Goal: Task Accomplishment & Management: Manage account settings

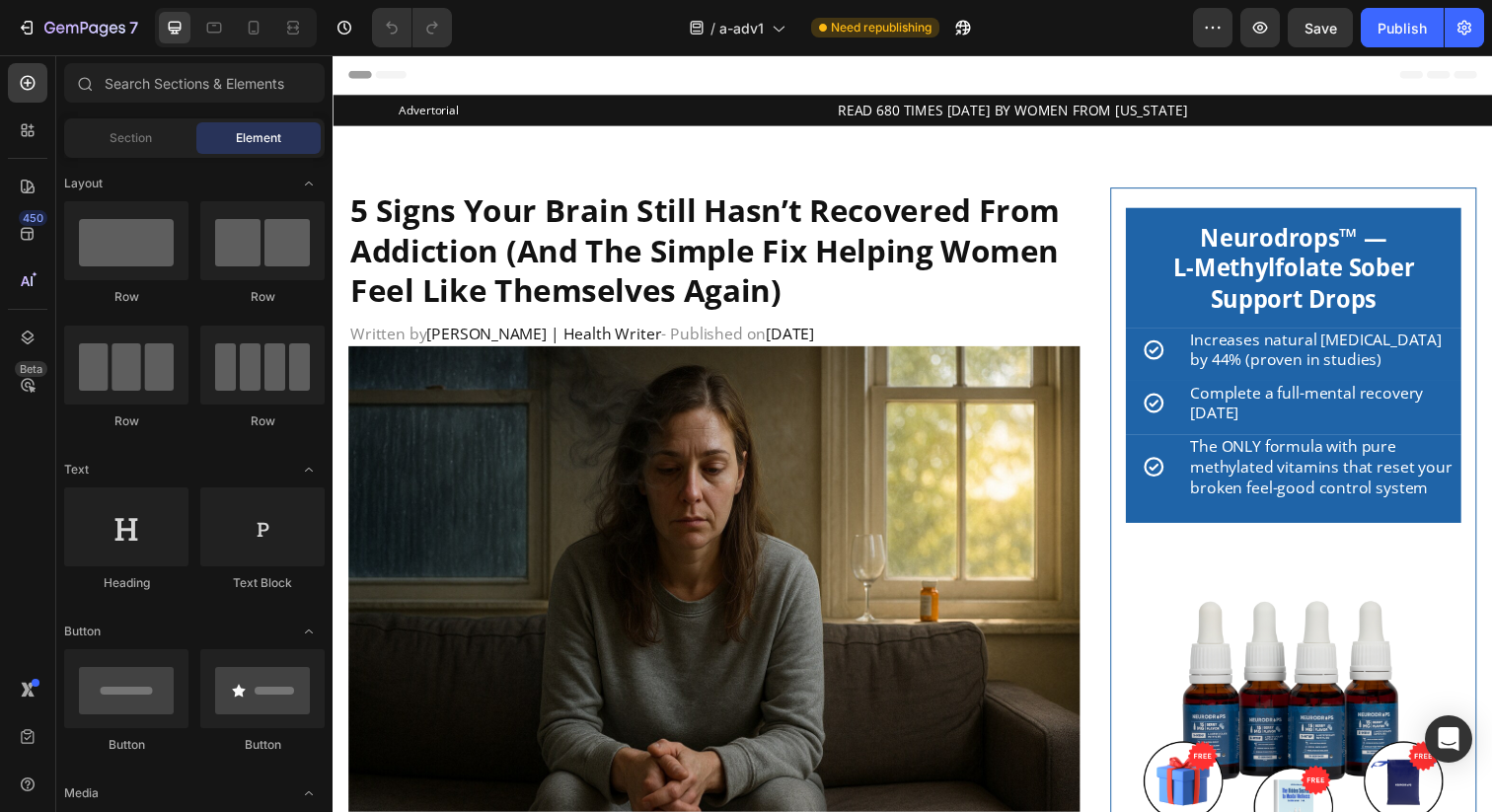
click at [376, 69] on span "Header" at bounding box center [392, 75] width 44 height 20
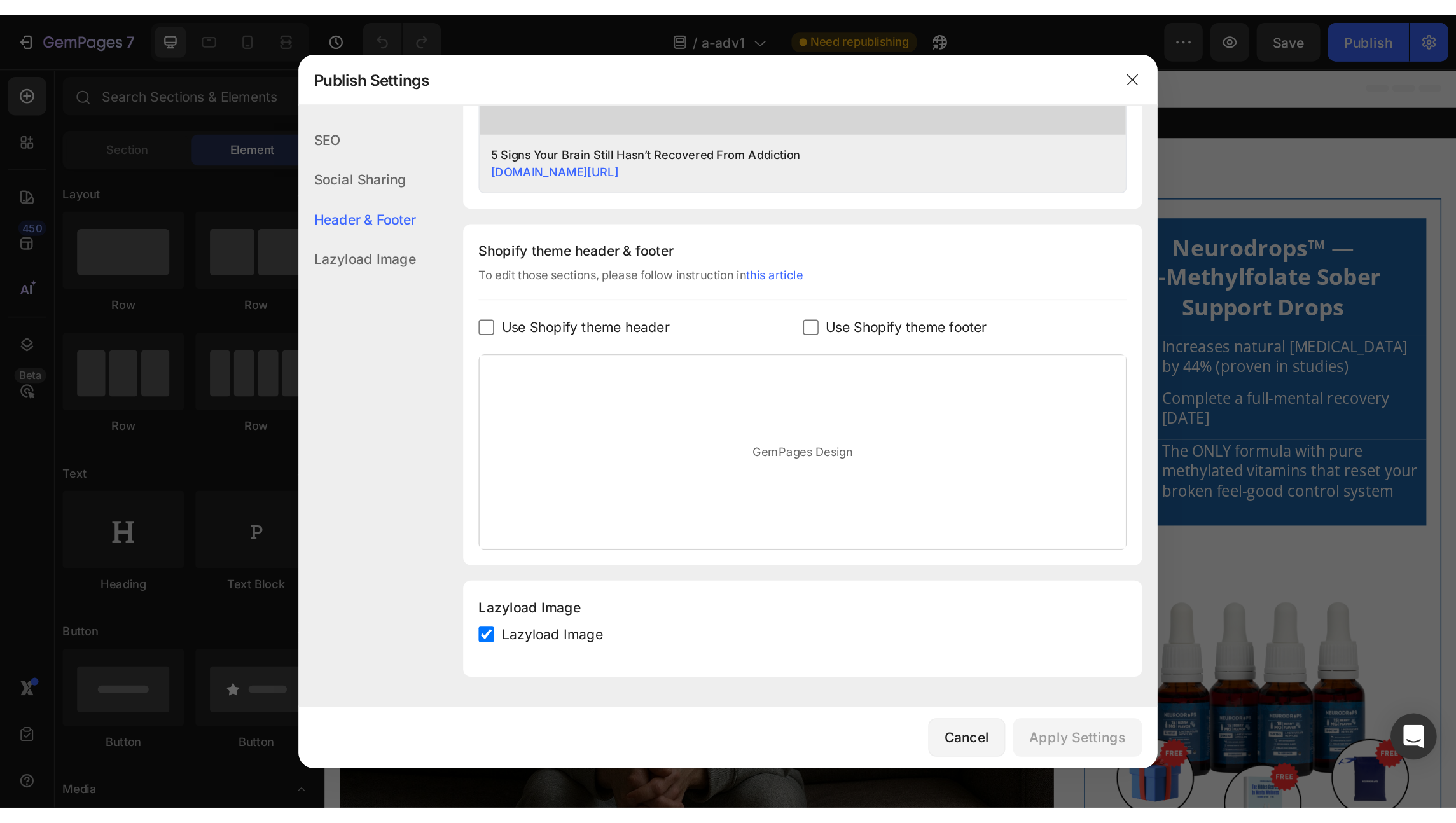
scroll to position [531, 0]
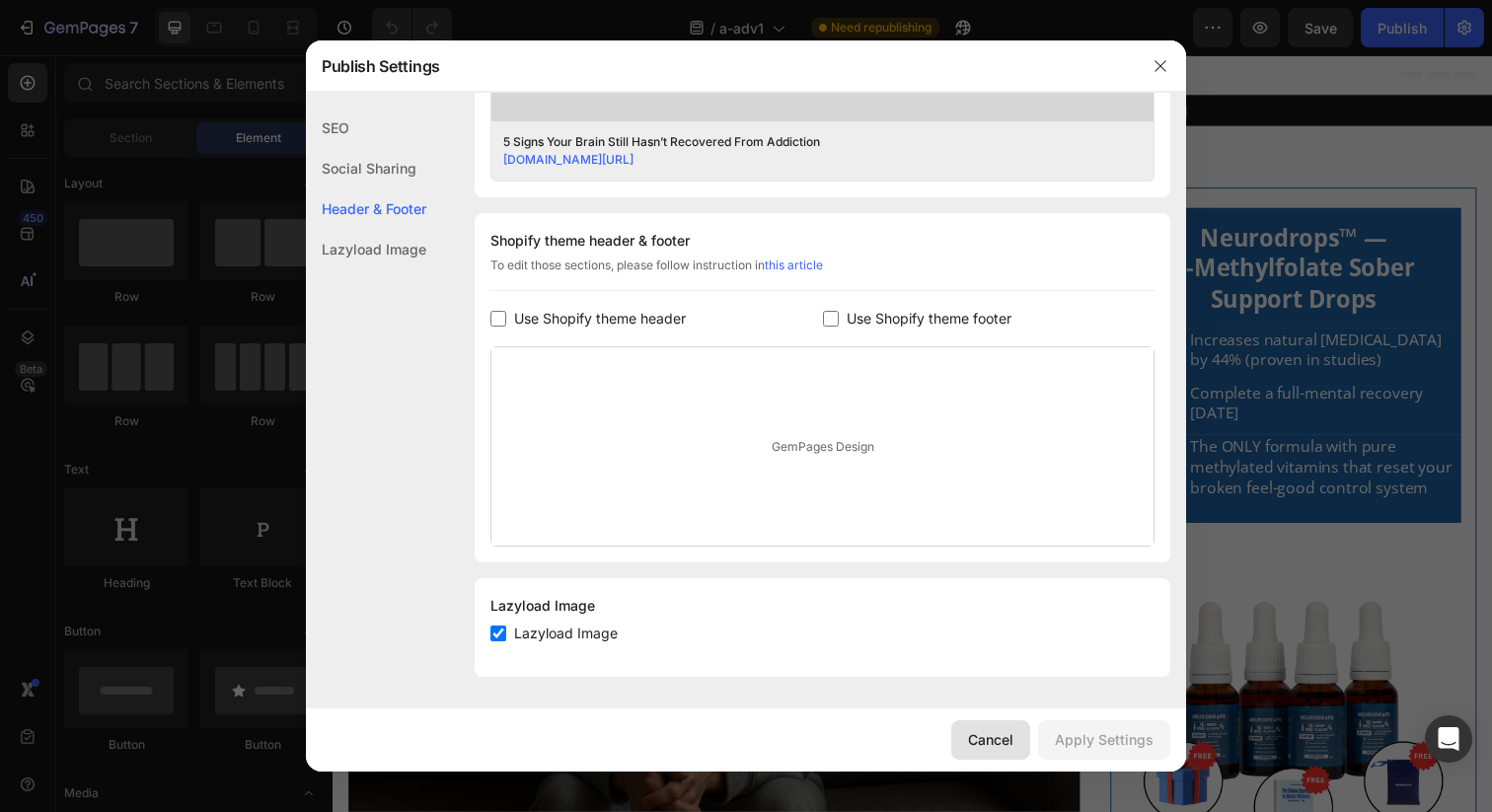
drag, startPoint x: 981, startPoint y: 729, endPoint x: 662, endPoint y: 687, distance: 321.8
click at [981, 729] on div "Cancel" at bounding box center [991, 739] width 46 height 21
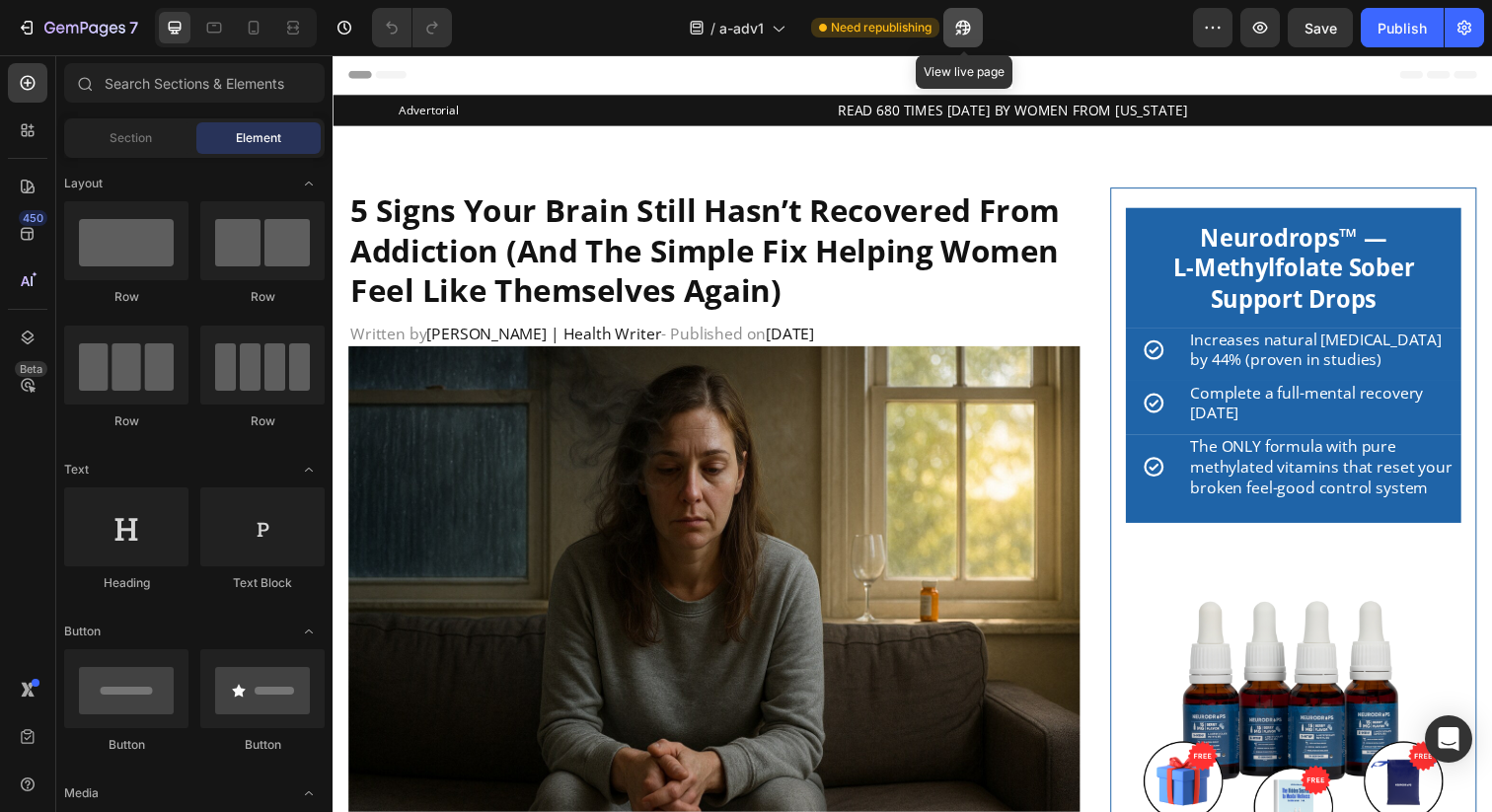
click at [960, 34] on icon "button" at bounding box center [957, 32] width 5 height 5
click at [1070, 30] on div "/ a-adv1 Need republishing" at bounding box center [830, 28] width 725 height 40
click at [1206, 30] on icon "button" at bounding box center [1213, 28] width 20 height 20
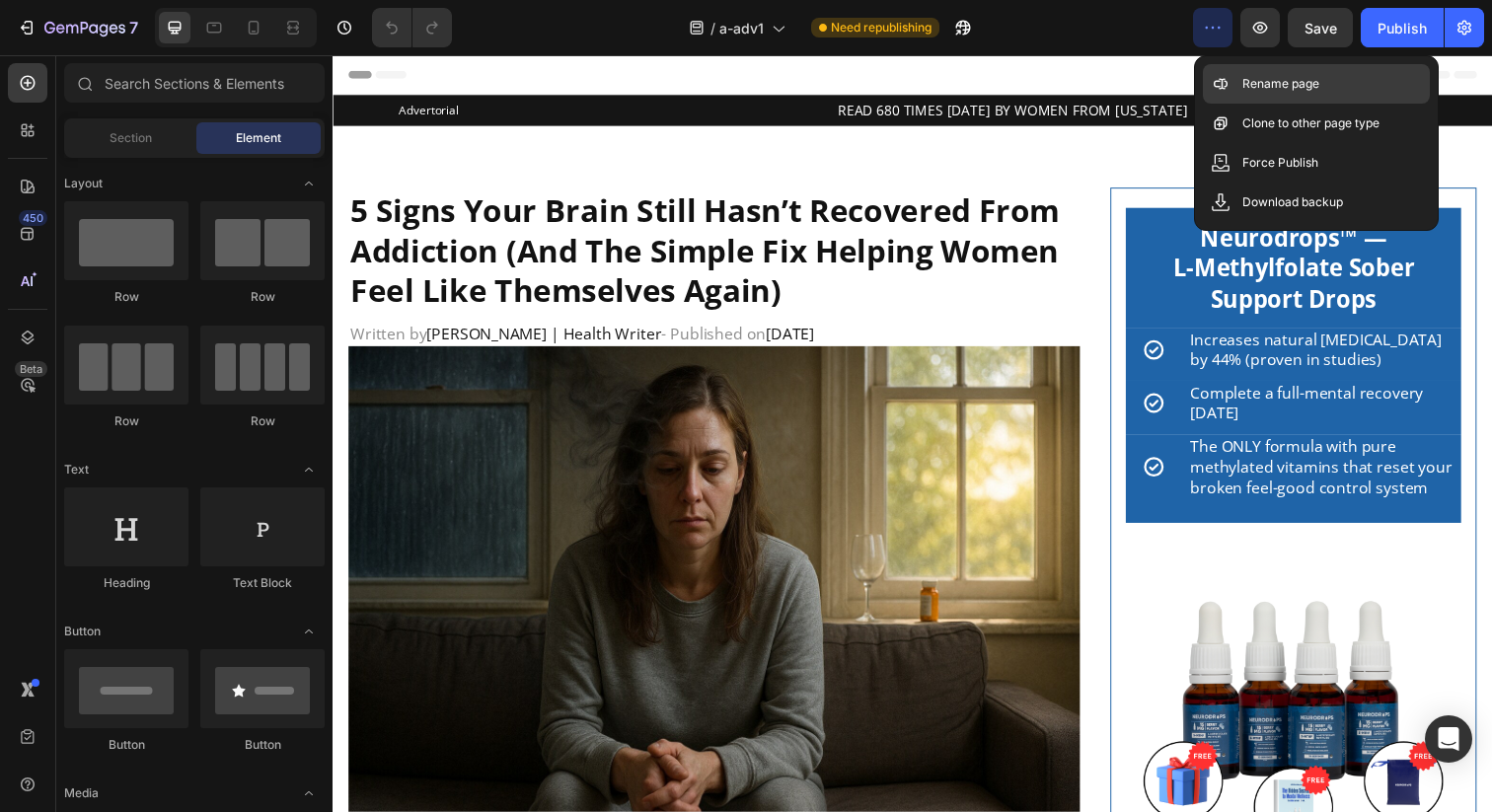
click at [1223, 75] on icon at bounding box center [1221, 84] width 20 height 20
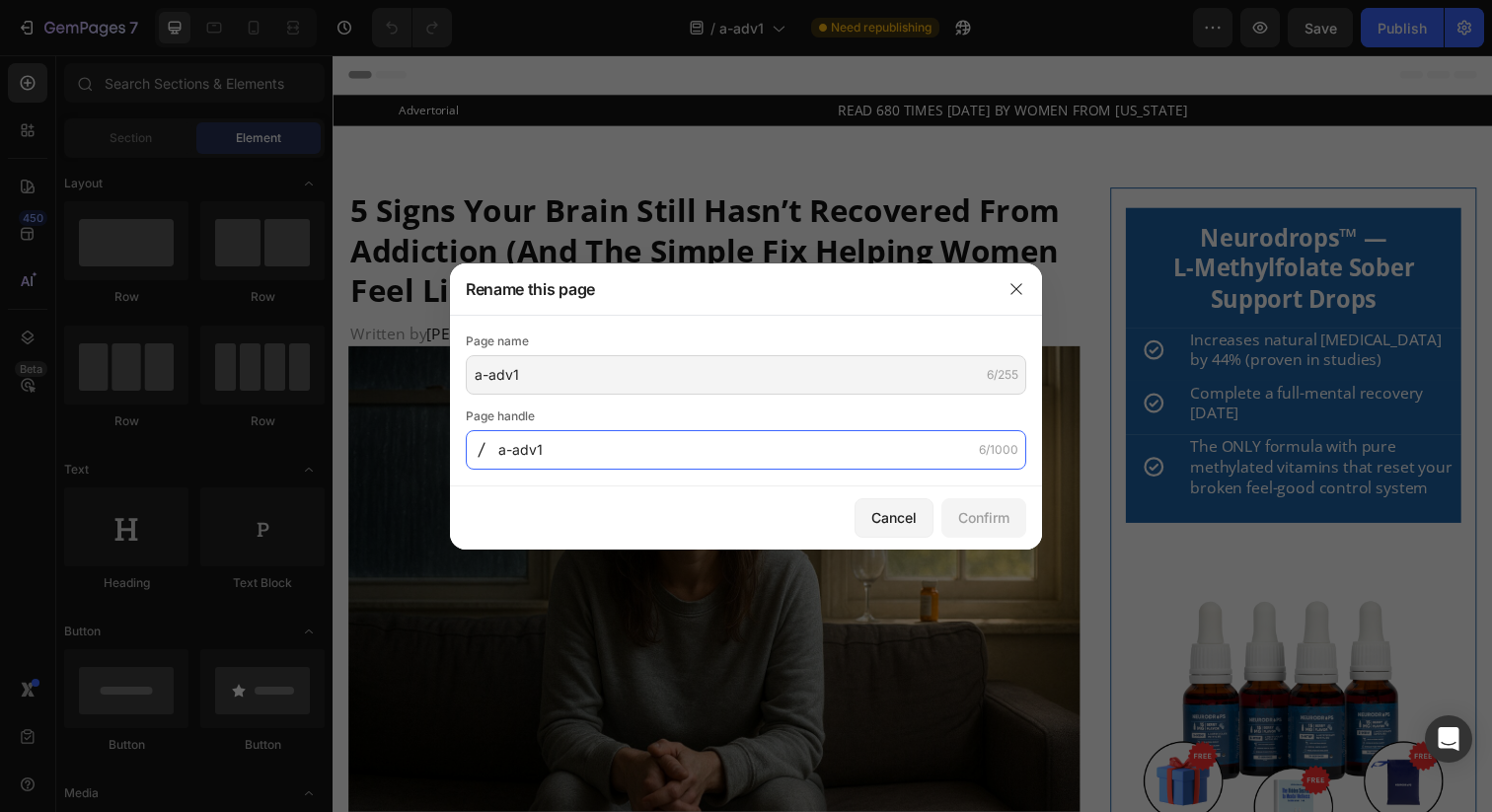
click at [615, 443] on input "a-adv1" at bounding box center [746, 450] width 560 height 40
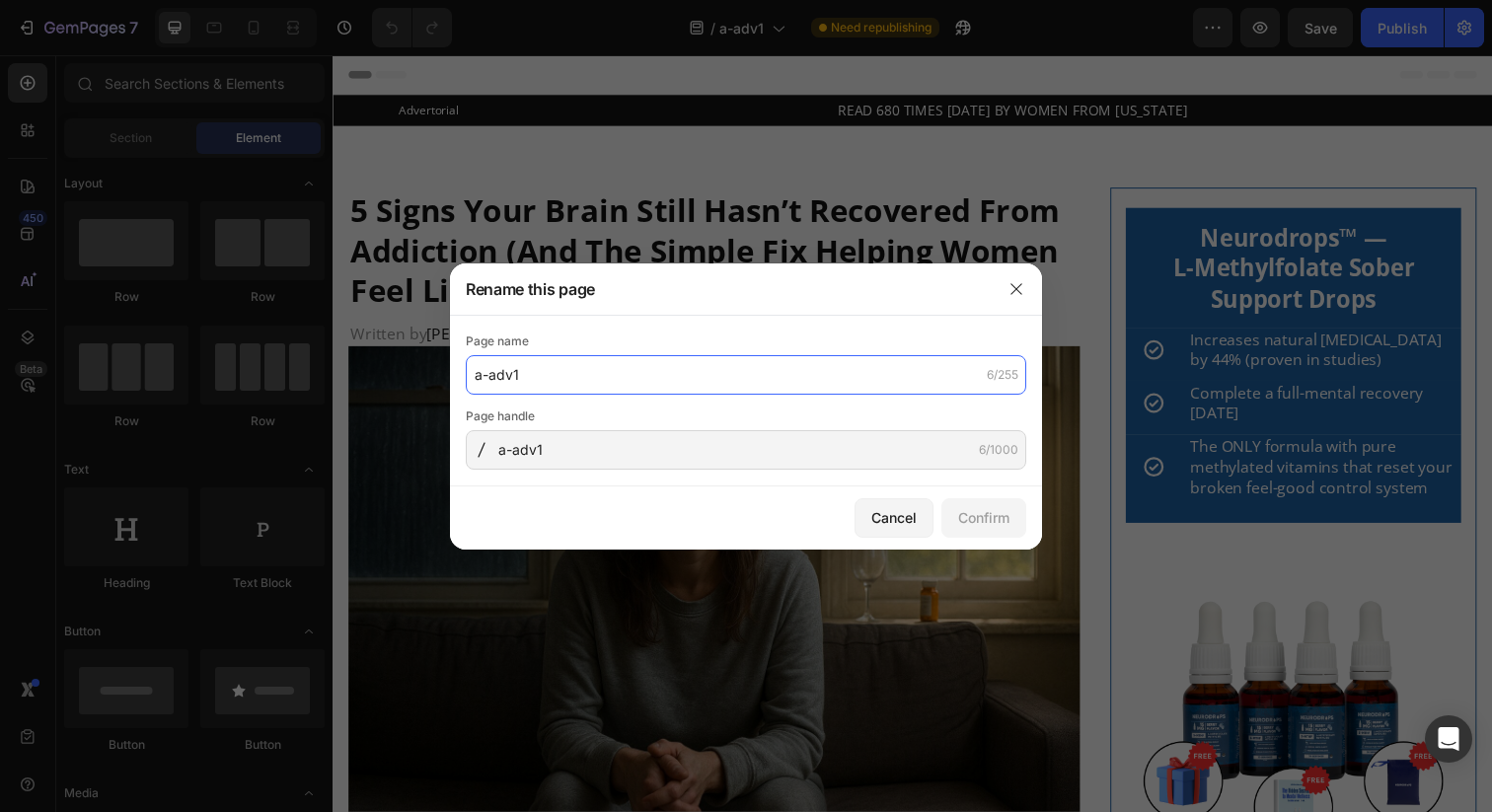
click at [603, 383] on input "a-adv1" at bounding box center [746, 375] width 560 height 40
type input "5 Sign Brain Recovery"
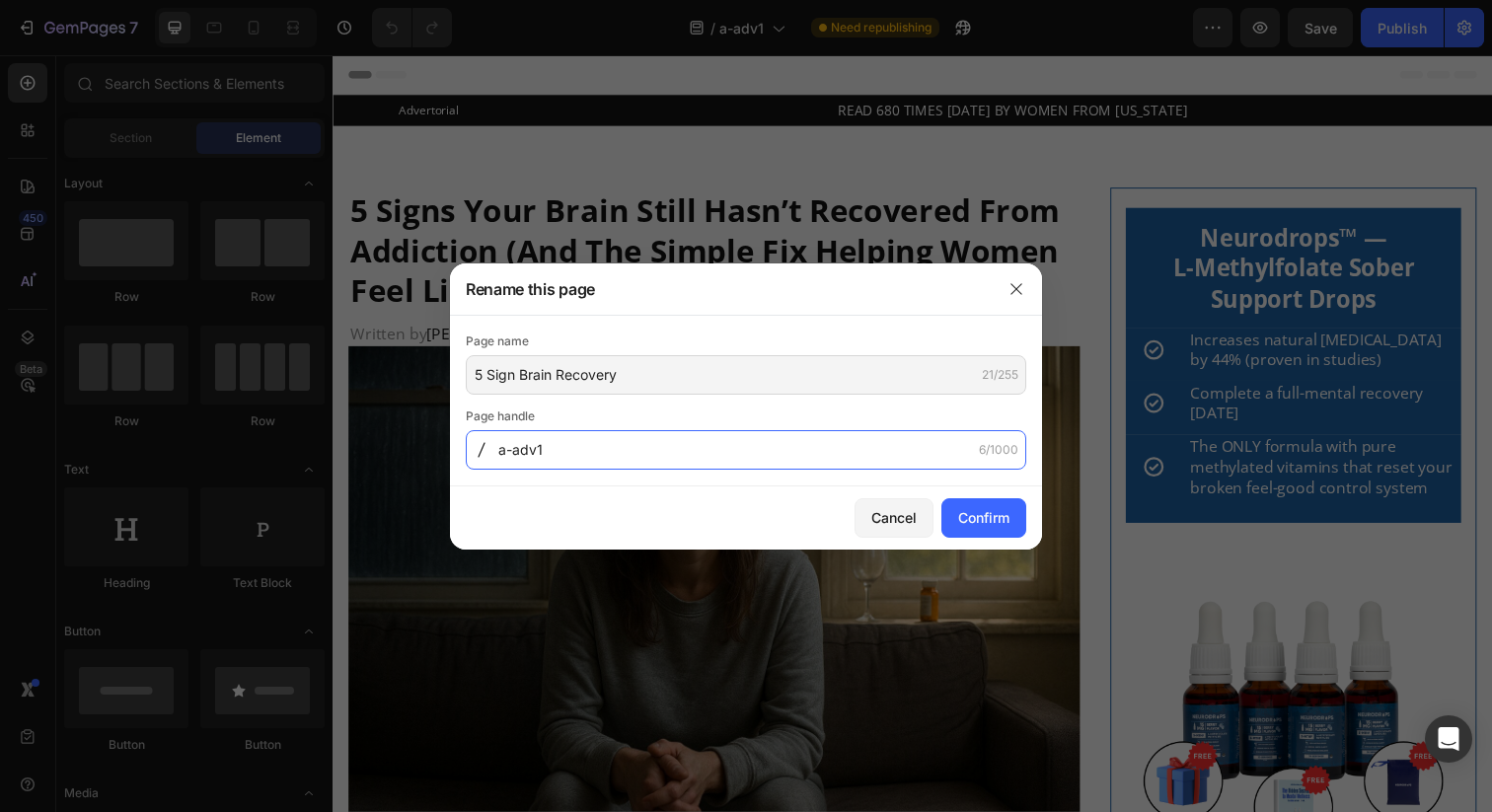
click at [573, 455] on input "a-adv1" at bounding box center [746, 450] width 560 height 40
click at [572, 512] on div "Cancel Confirm" at bounding box center [746, 518] width 592 height 63
click at [508, 452] on input "5r-brain-recovery" at bounding box center [746, 450] width 560 height 40
click at [511, 452] on input "5r-brain-recovery" at bounding box center [746, 450] width 560 height 40
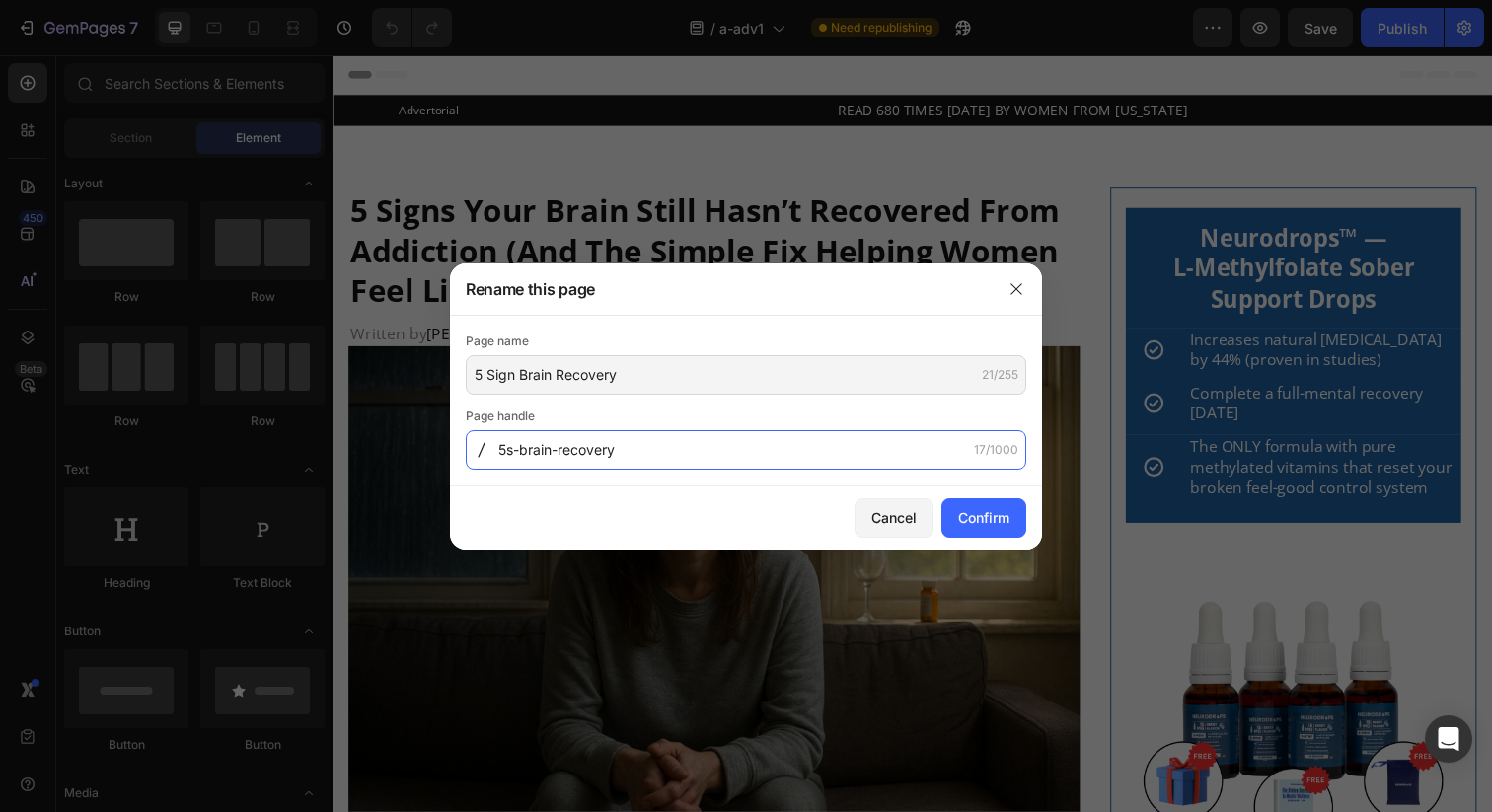
type input "5s-brain-recovery"
click at [615, 516] on div "Cancel Confirm" at bounding box center [746, 518] width 592 height 63
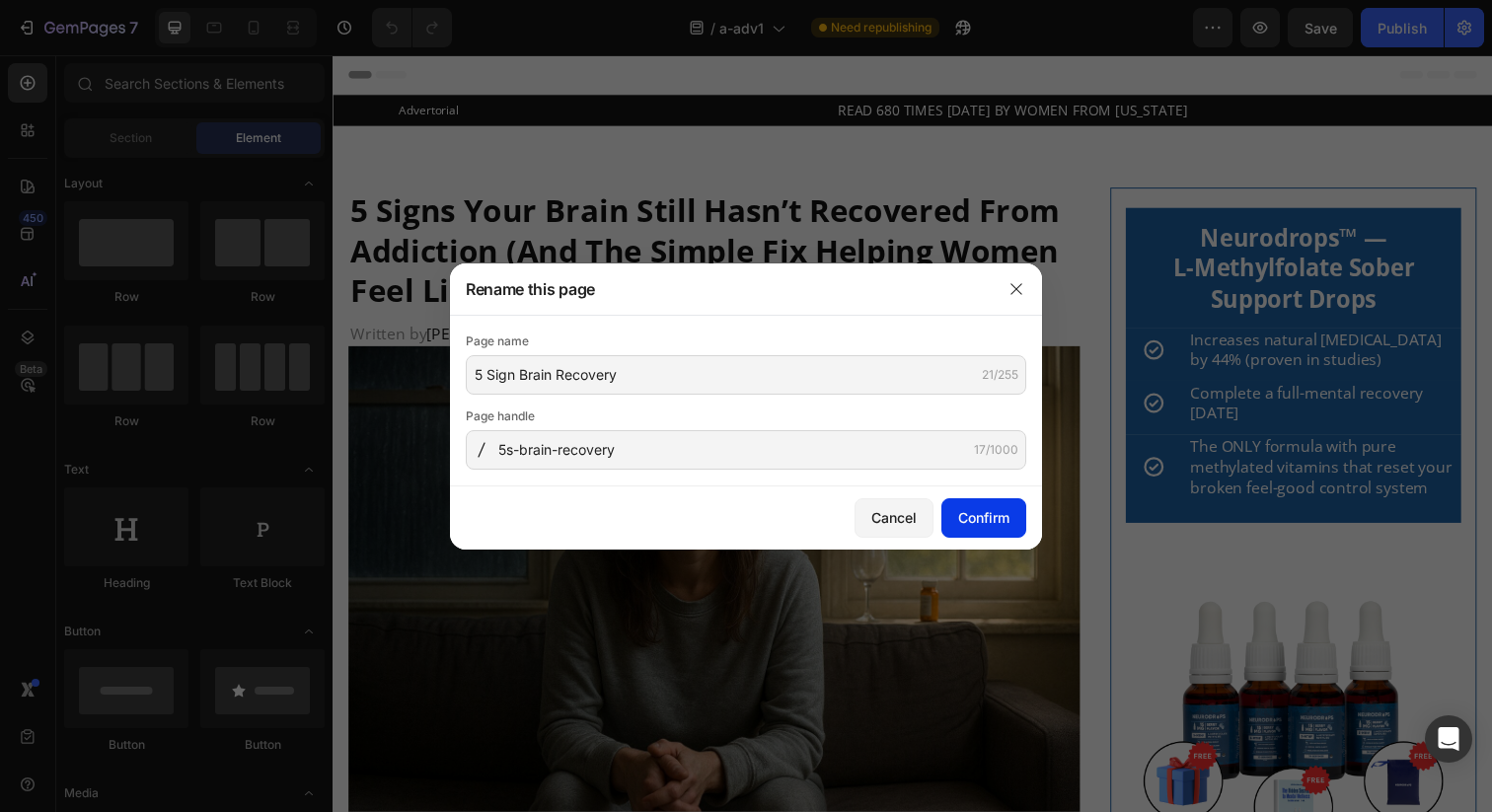
click at [973, 515] on div "Confirm" at bounding box center [984, 517] width 52 height 21
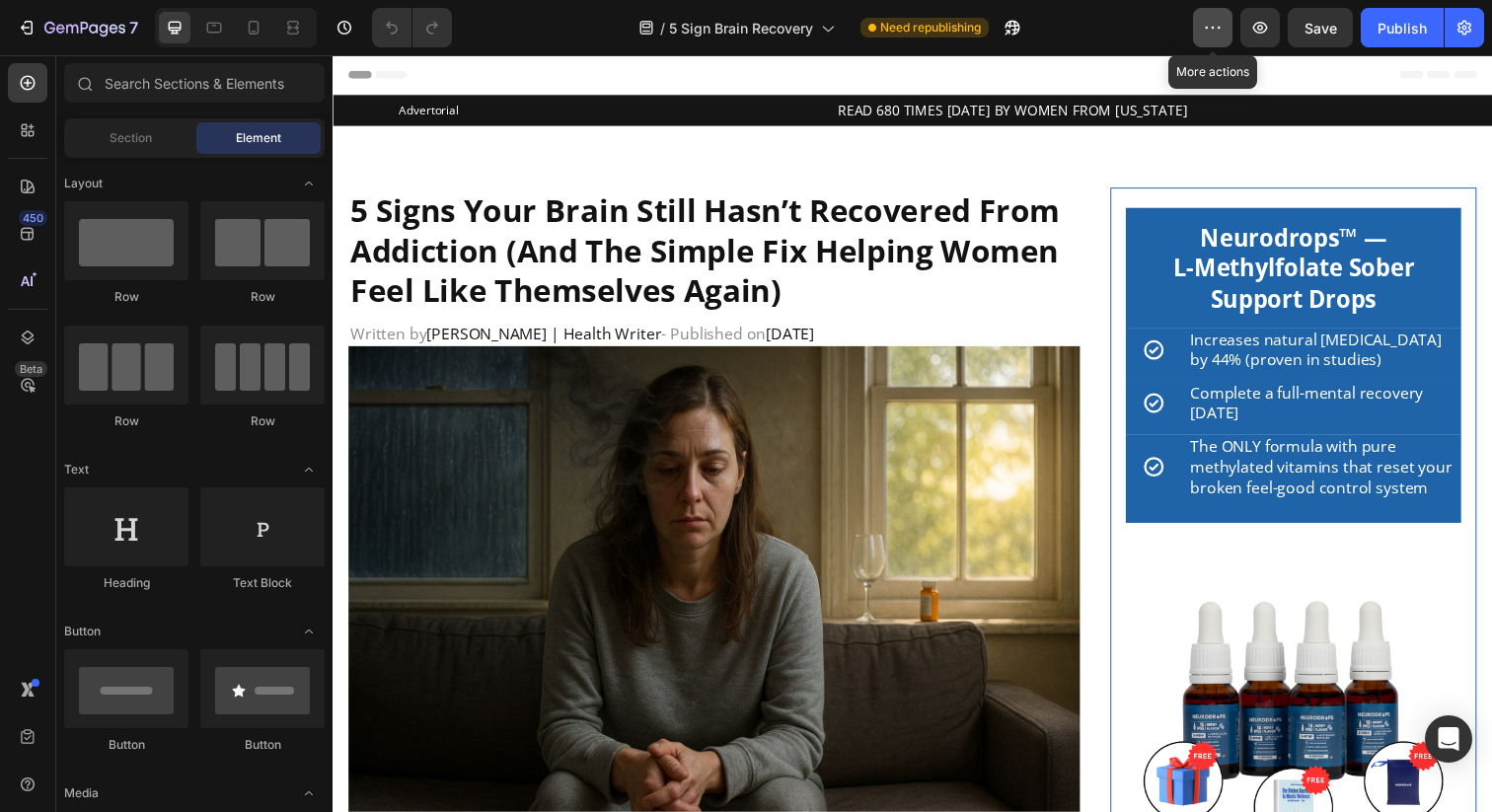
click at [1210, 29] on icon "button" at bounding box center [1213, 28] width 20 height 20
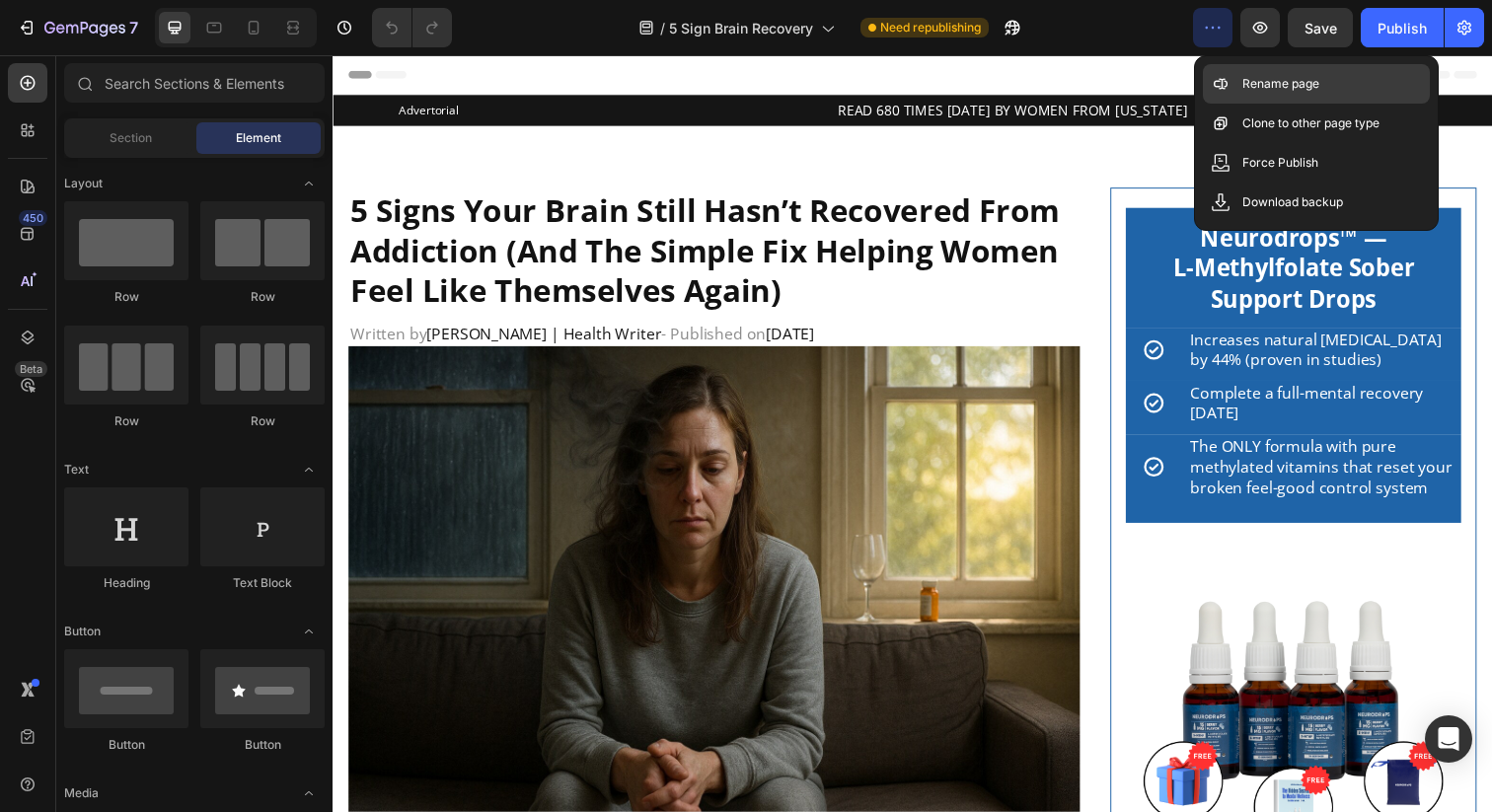
click at [1243, 81] on p "Rename page" at bounding box center [1282, 84] width 77 height 20
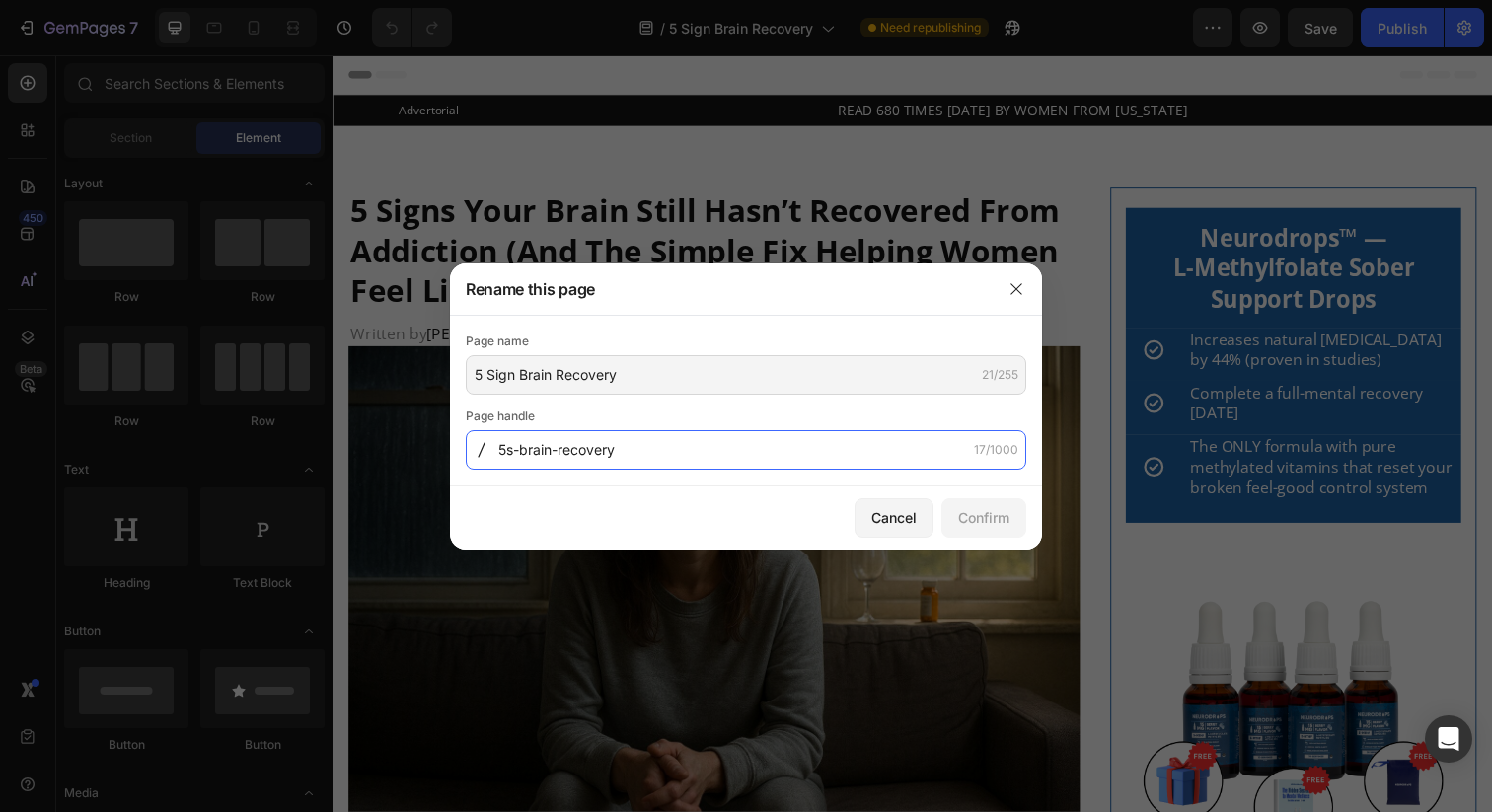
drag, startPoint x: 534, startPoint y: 447, endPoint x: 432, endPoint y: 440, distance: 102.2
click at [432, 440] on div "Rename this page Page name 5 Sign Brain Recovery 21/255 Page handle 5s-brain-re…" at bounding box center [746, 406] width 1492 height 812
click at [611, 435] on input "5s-brain-recovery" at bounding box center [746, 450] width 560 height 40
click at [615, 447] on input "5s-brain-recovery" at bounding box center [746, 450] width 560 height 40
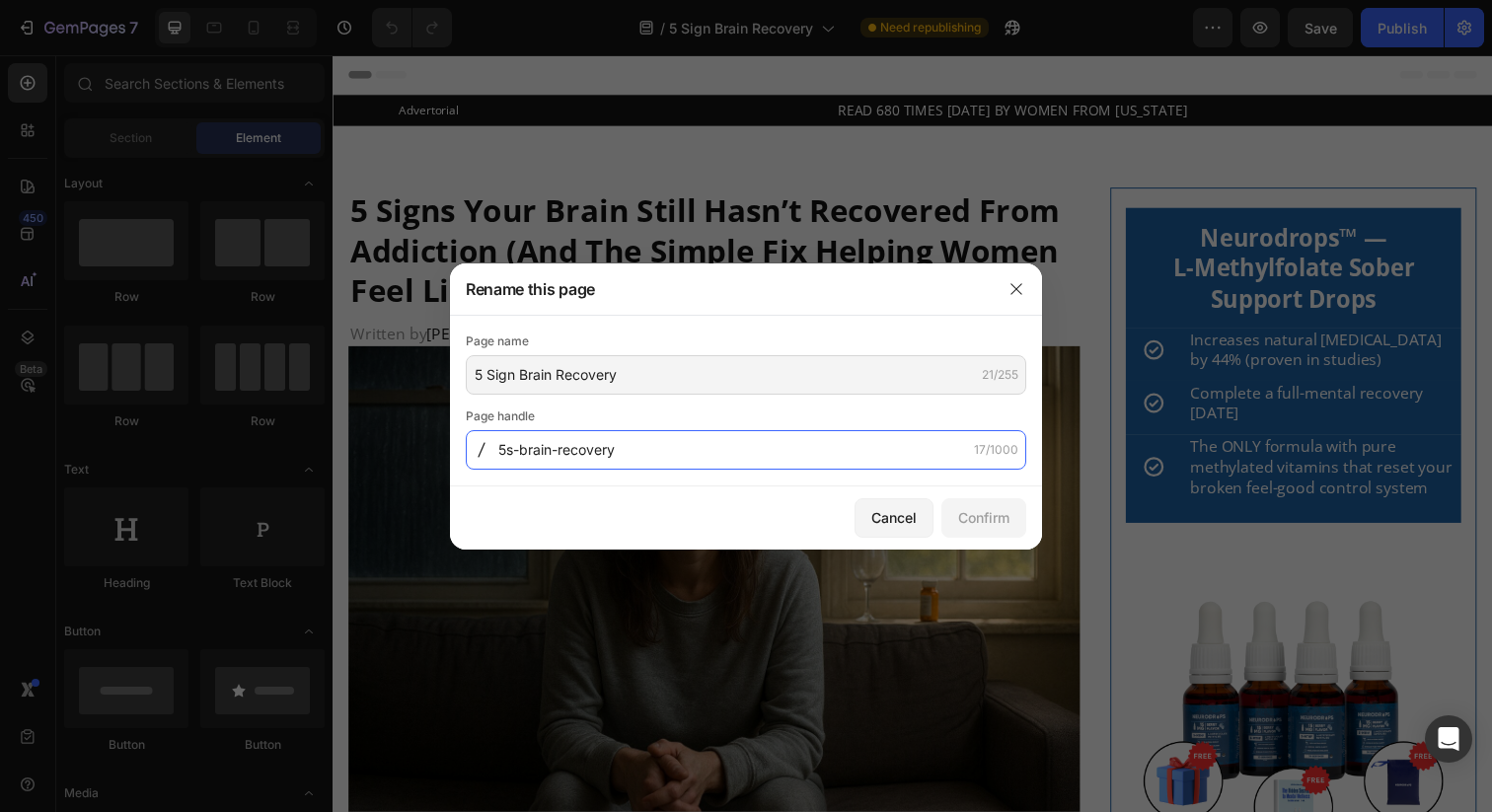
click at [615, 447] on input "5s-brain-recovery" at bounding box center [746, 450] width 560 height 40
type input "a-adv1"
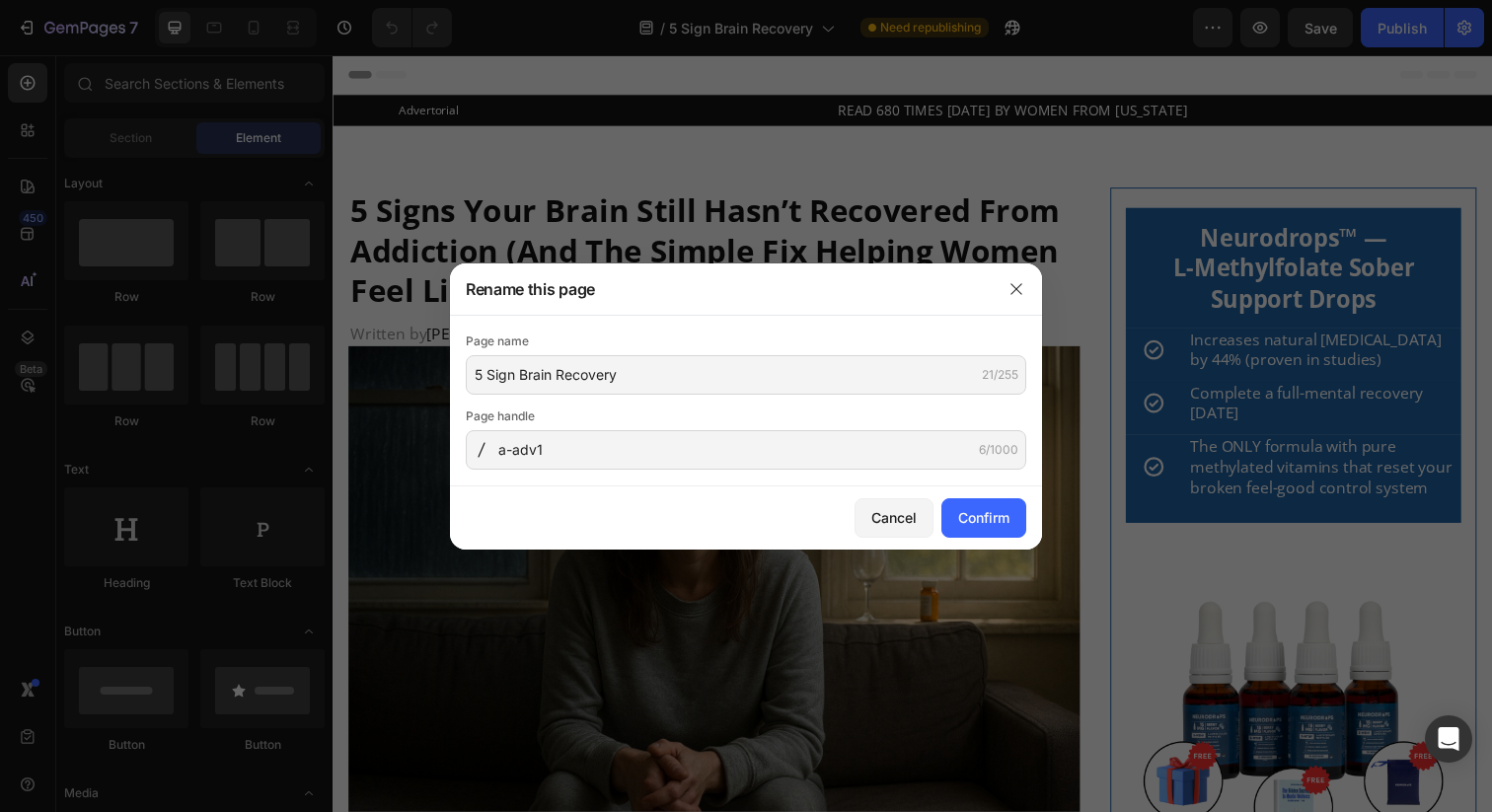
click at [690, 521] on div "Cancel Confirm" at bounding box center [746, 518] width 592 height 63
click at [969, 516] on div "Confirm" at bounding box center [984, 517] width 52 height 21
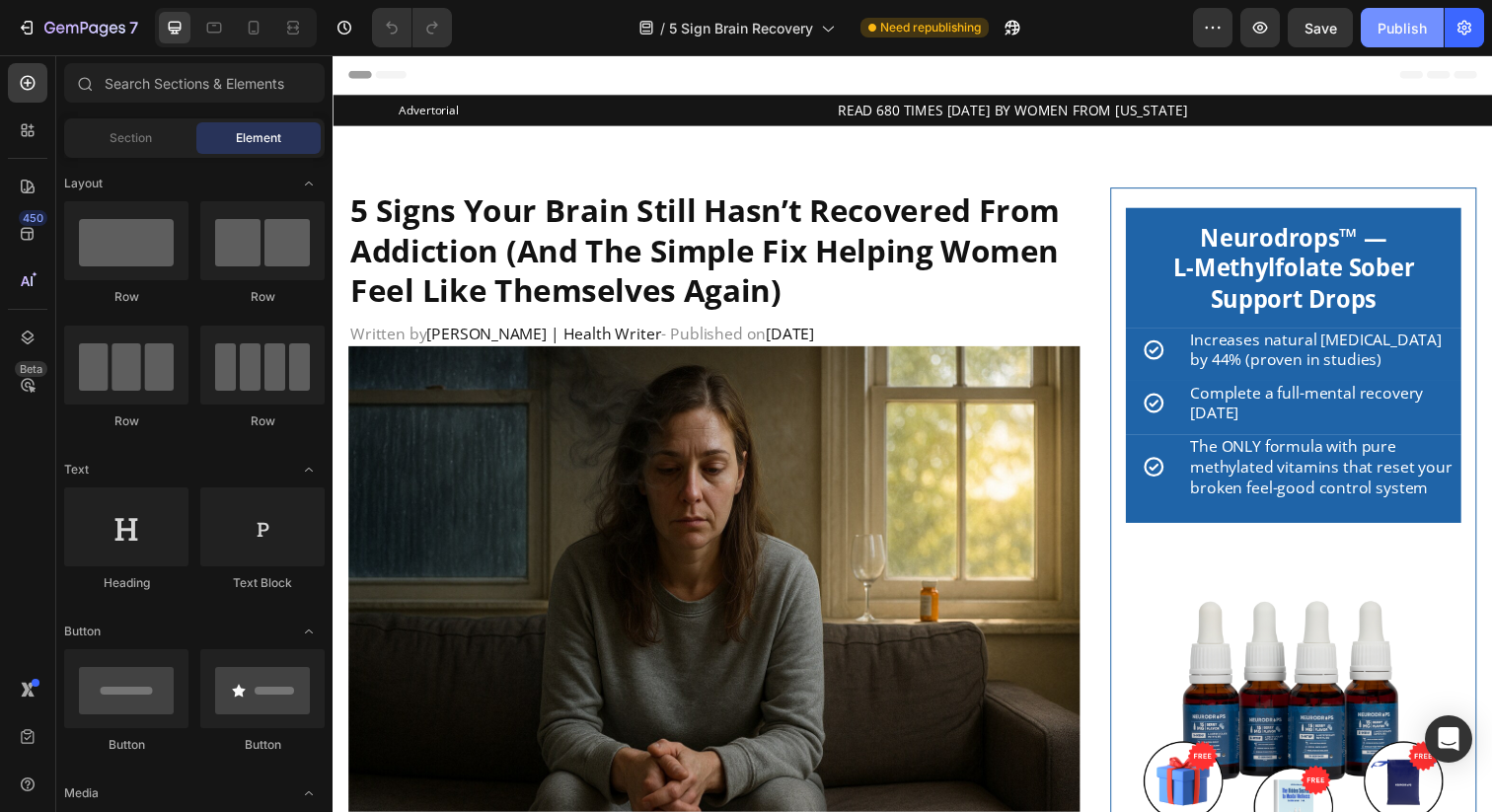
click at [1393, 24] on div "Publish" at bounding box center [1403, 28] width 50 height 21
click at [1022, 22] on icon "button" at bounding box center [1013, 28] width 20 height 20
